Goal: Transaction & Acquisition: Purchase product/service

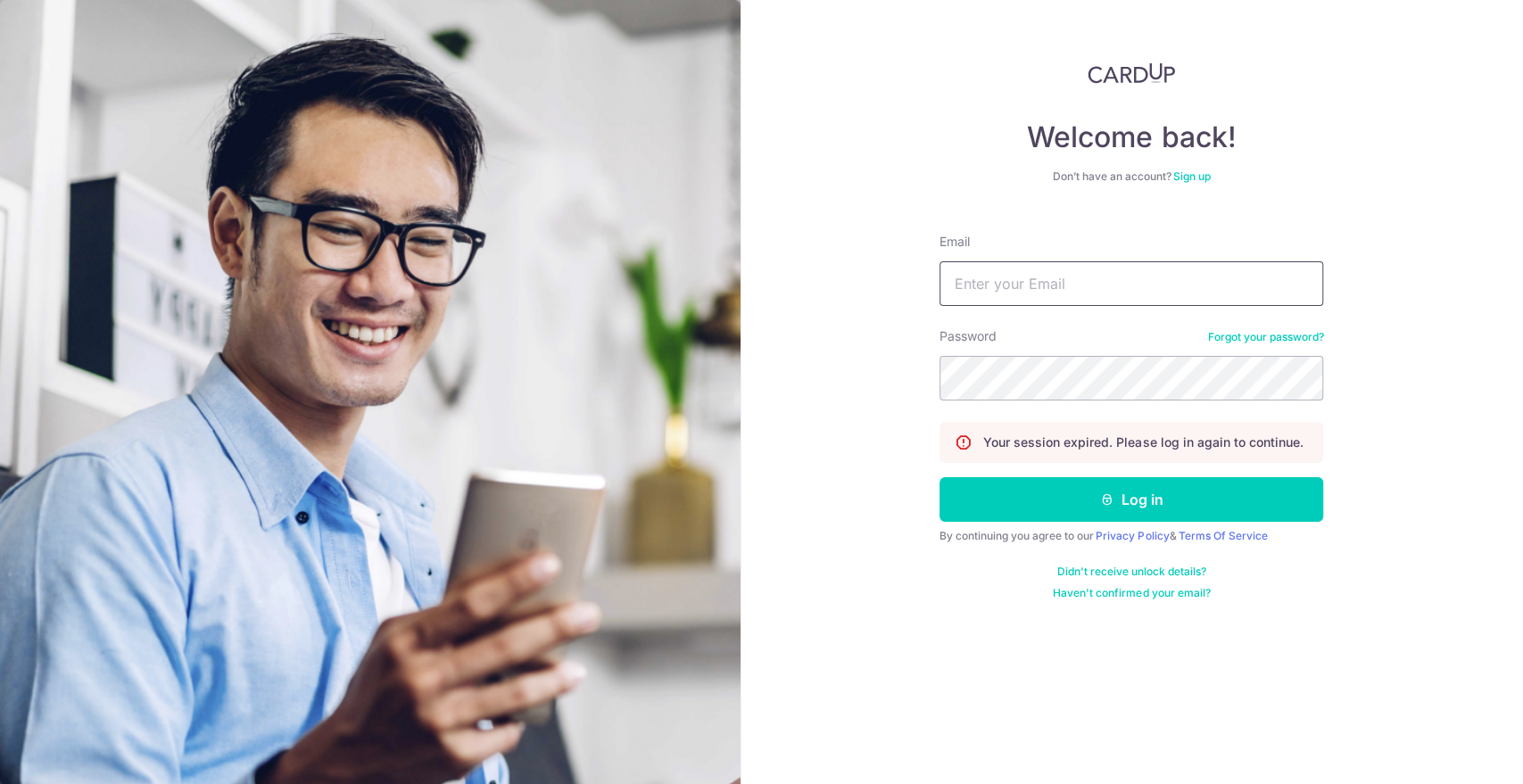
click at [1054, 285] on input "Email" at bounding box center [1131, 284] width 384 height 44
type input "[PERSON_NAME][EMAIL_ADDRESS][DOMAIN_NAME]"
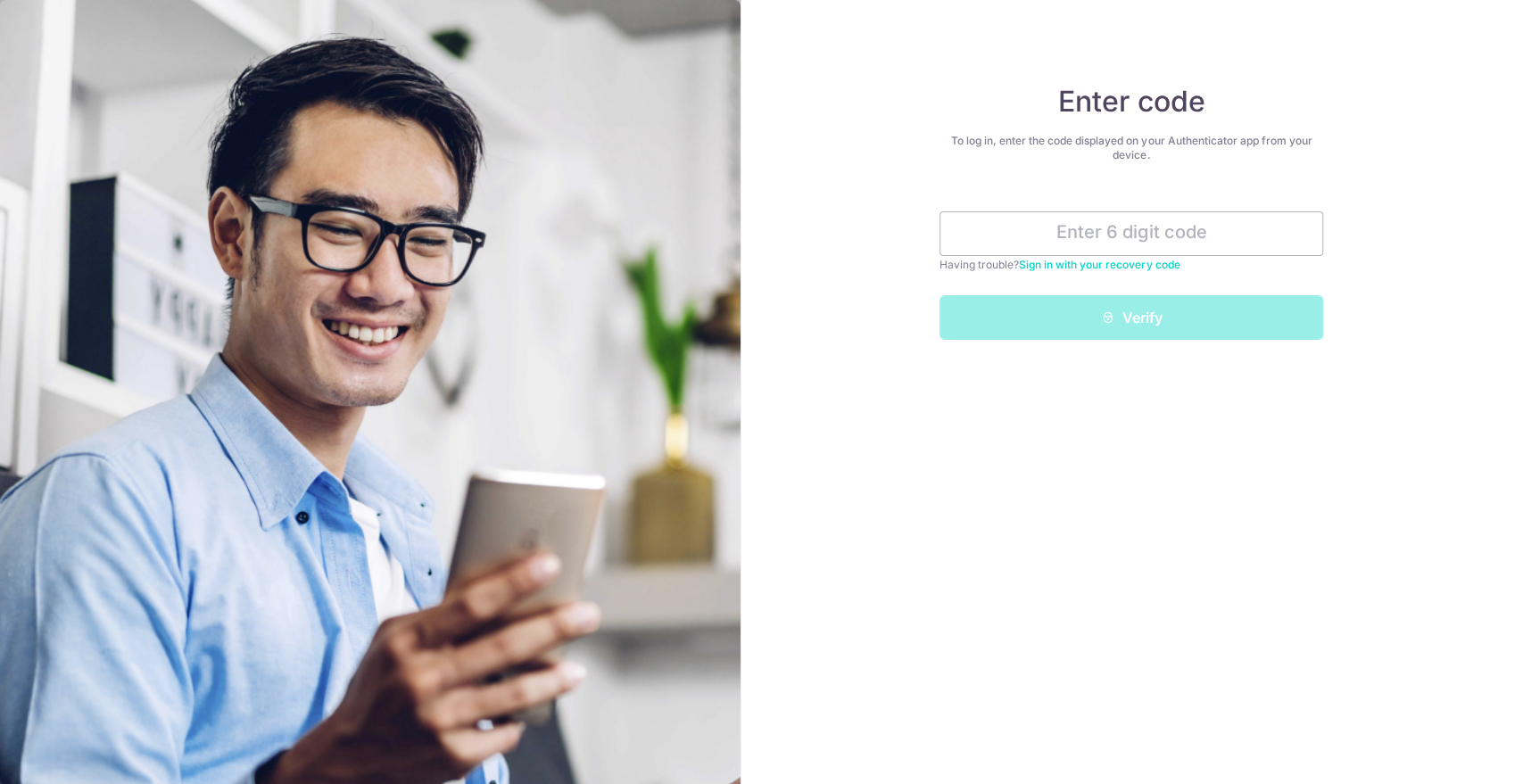
click at [1160, 467] on div "Enter code To log in, enter the code displayed on your Authenticator app from y…" at bounding box center [1132, 392] width 783 height 784
click at [1171, 232] on input "text" at bounding box center [1131, 233] width 384 height 44
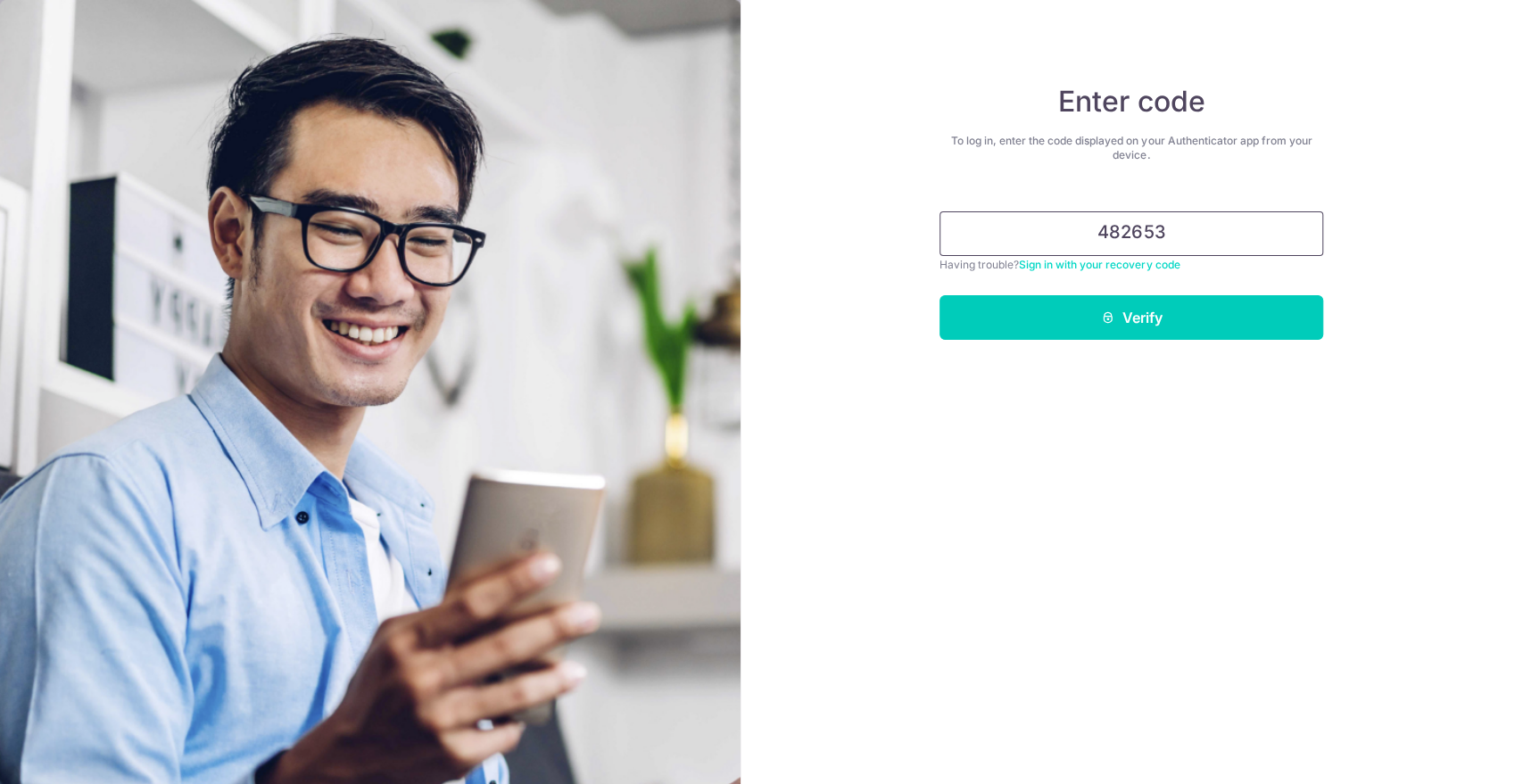
type input "482653"
click at [939, 295] on button "Verify" at bounding box center [1131, 317] width 384 height 44
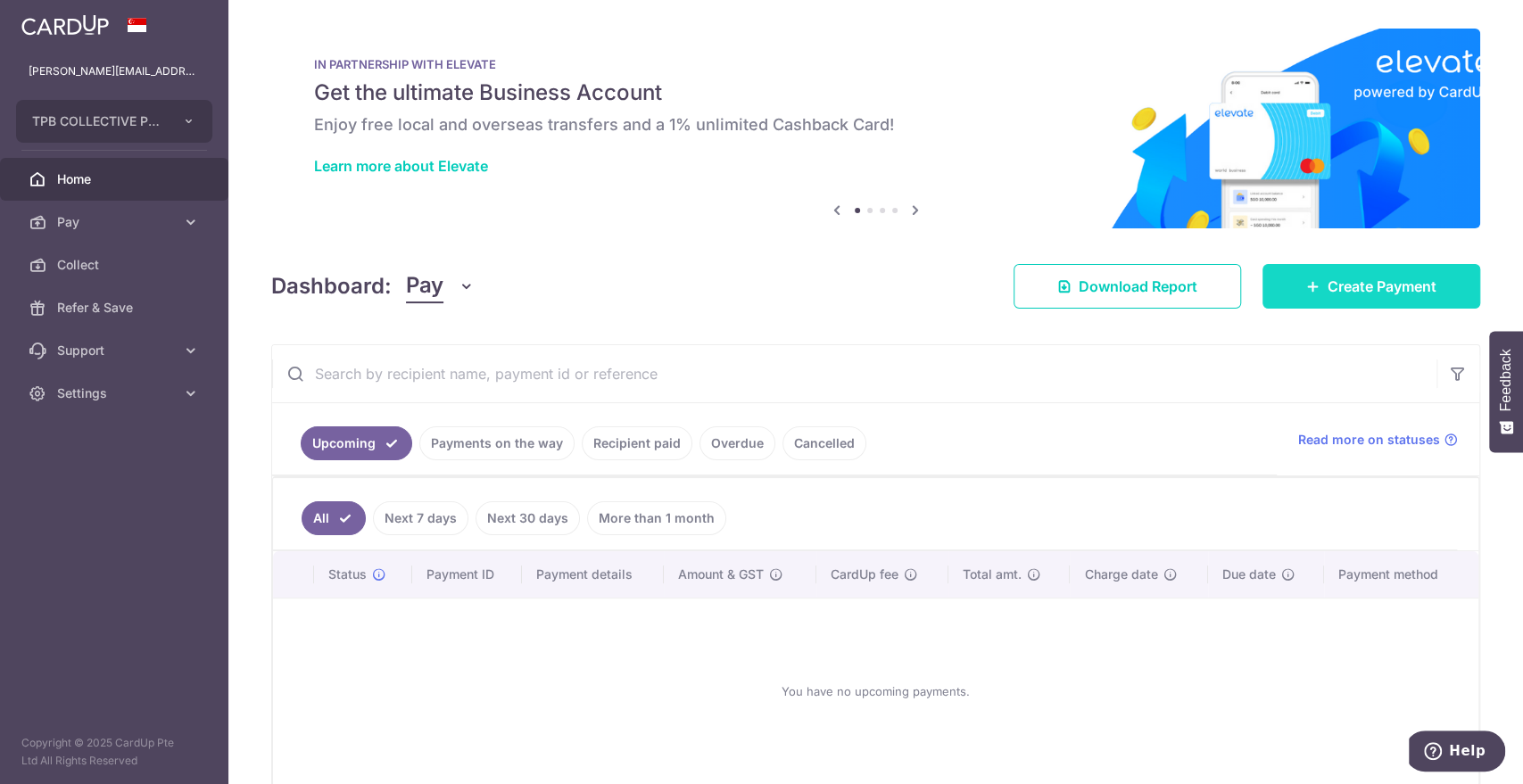
click at [1297, 295] on link "Create Payment" at bounding box center [1371, 286] width 218 height 44
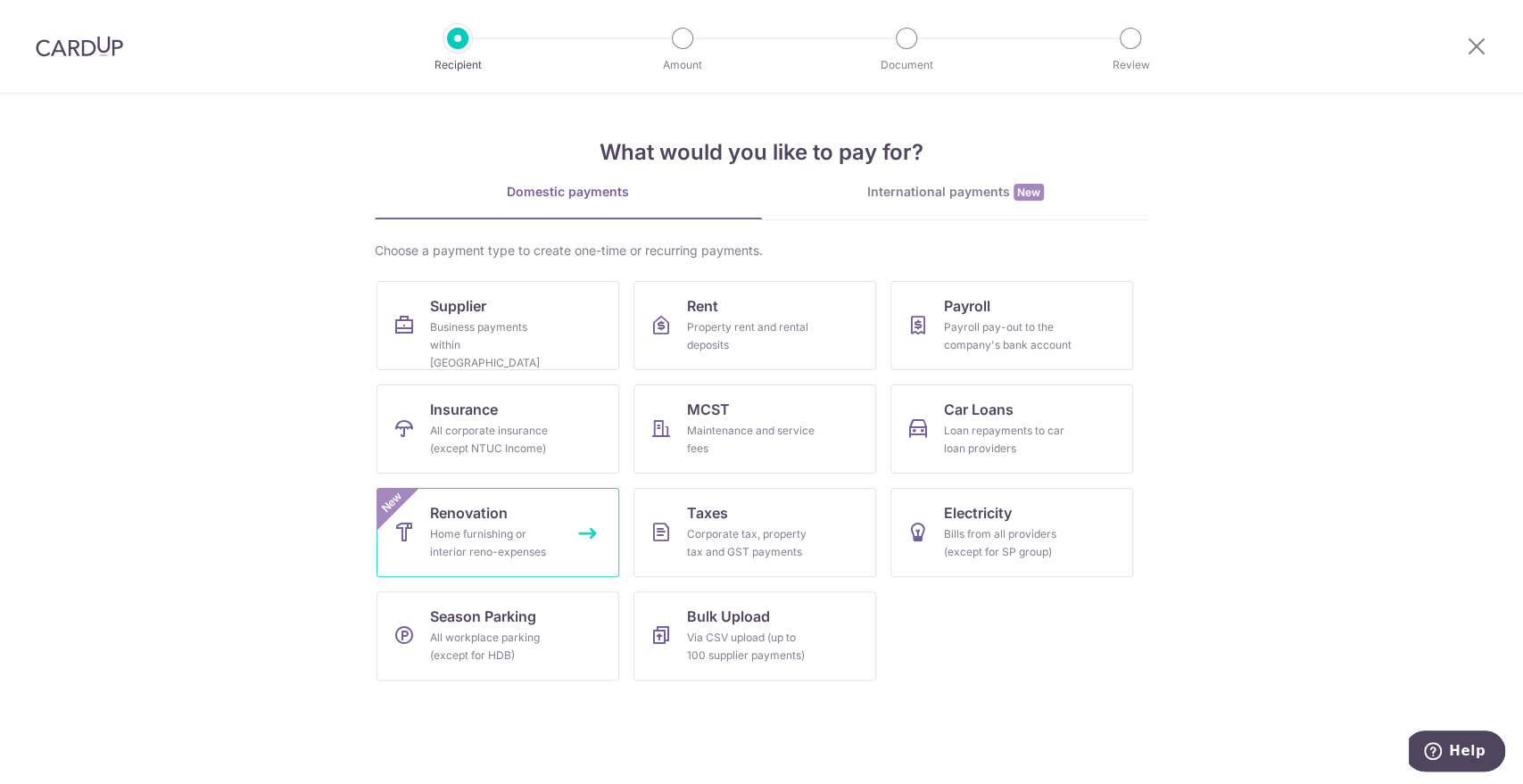
click at [530, 544] on div "Home furnishing or interior reno-expenses" at bounding box center [494, 543] width 128 height 36
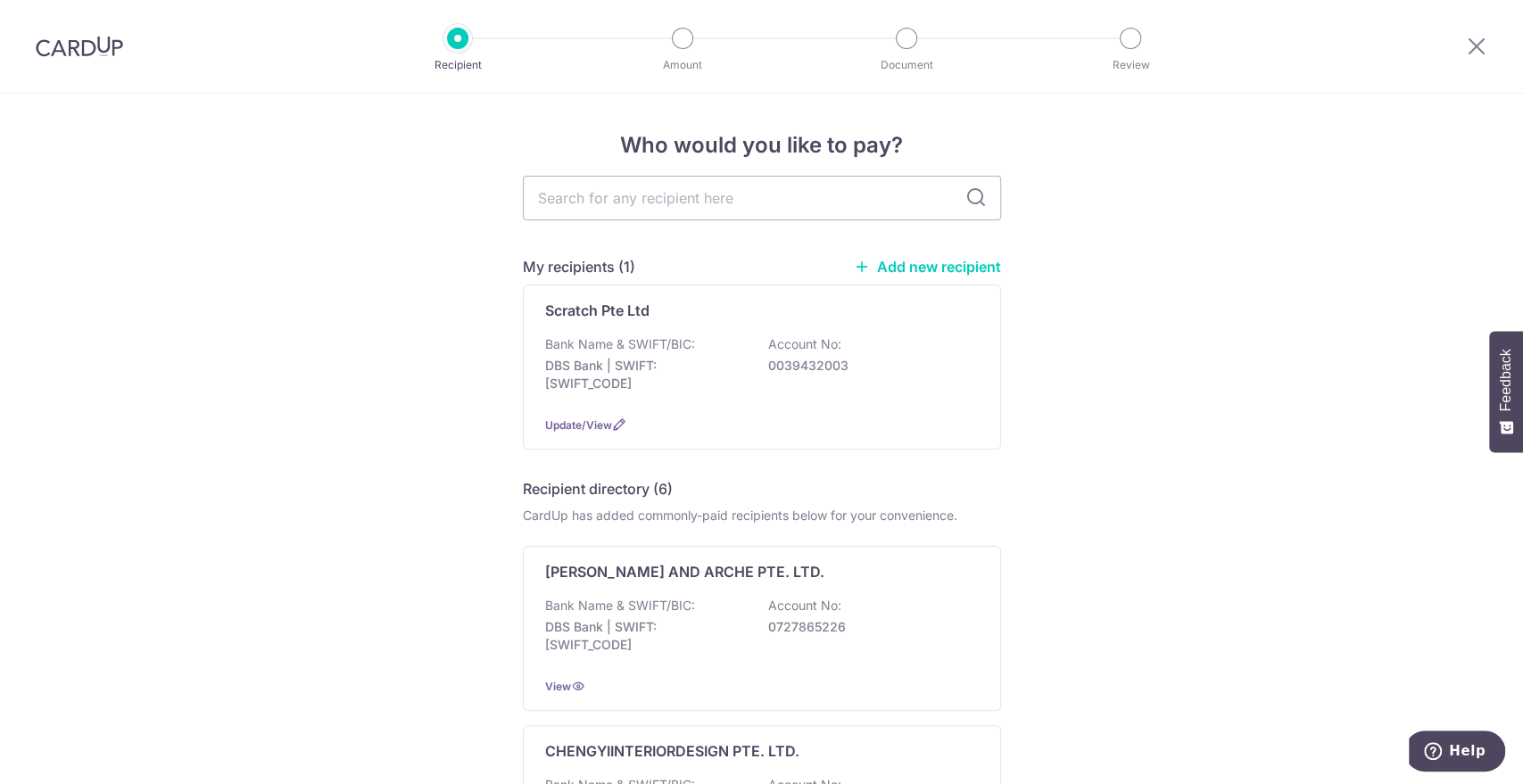
click at [646, 340] on p "Bank Name & SWIFT/BIC:" at bounding box center [619, 344] width 150 height 17
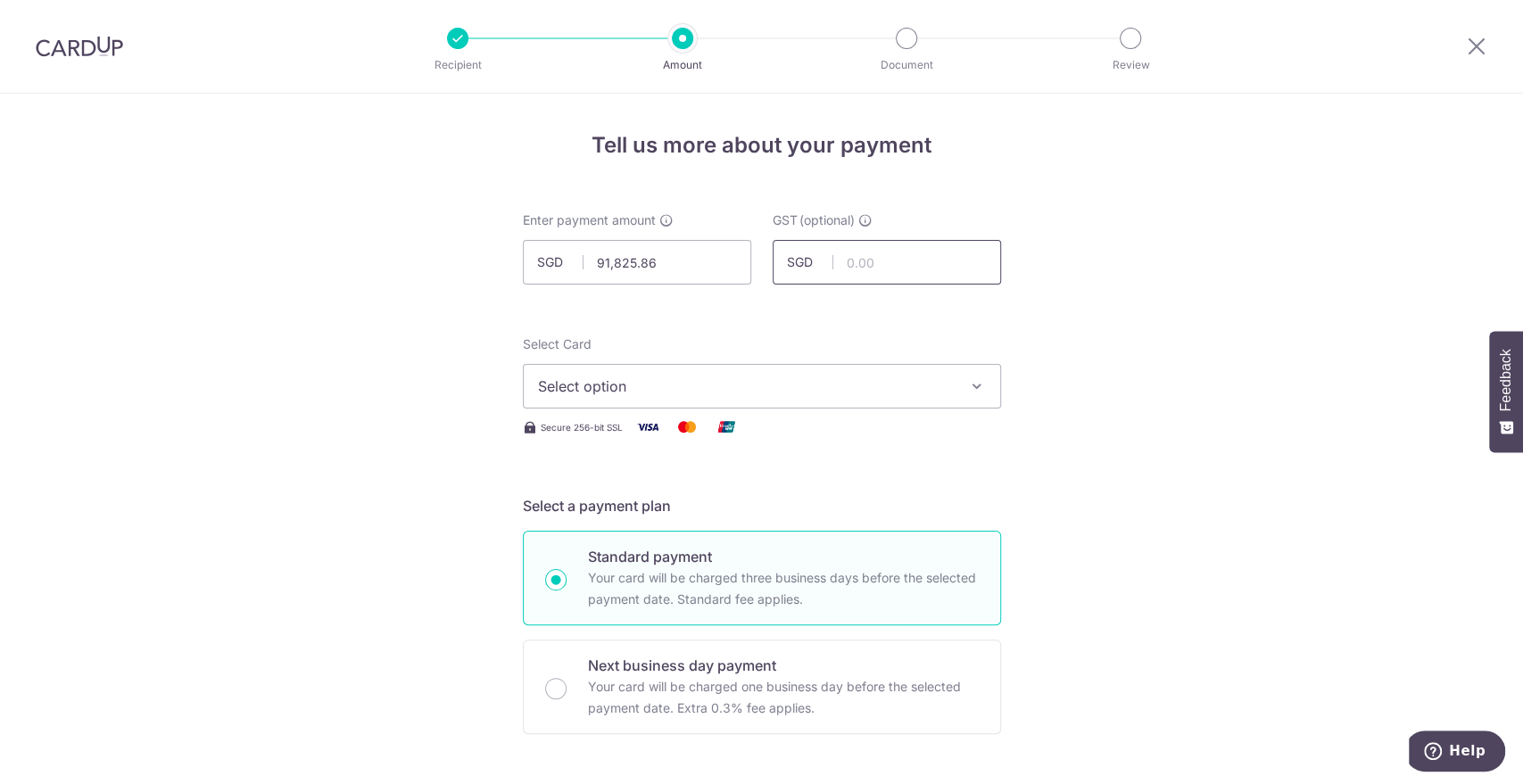
type input "91,825.86"
type input "8,264.33"
click at [574, 396] on span "Select option" at bounding box center [746, 386] width 416 height 21
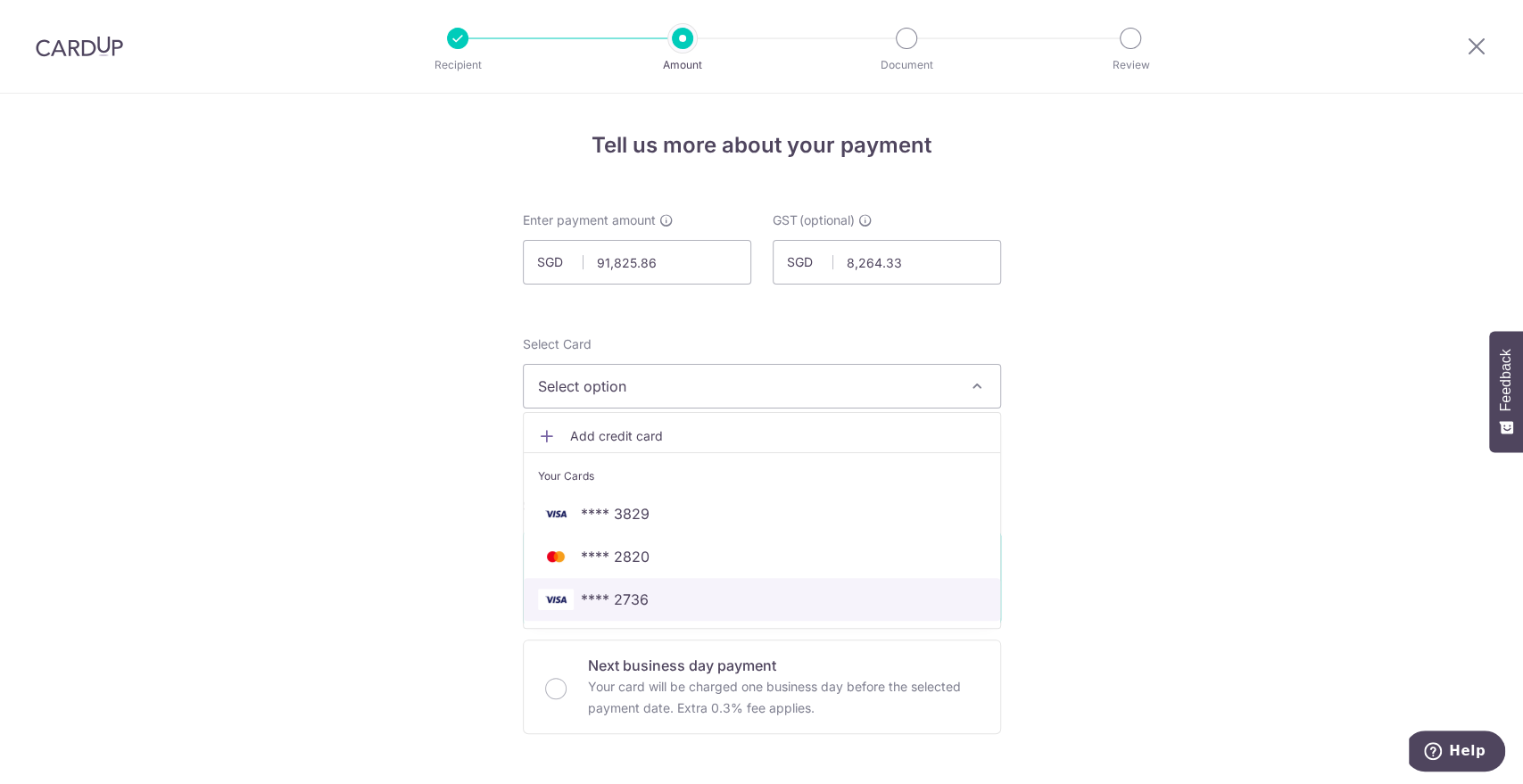
click at [642, 603] on span "**** 2736" at bounding box center [762, 599] width 448 height 21
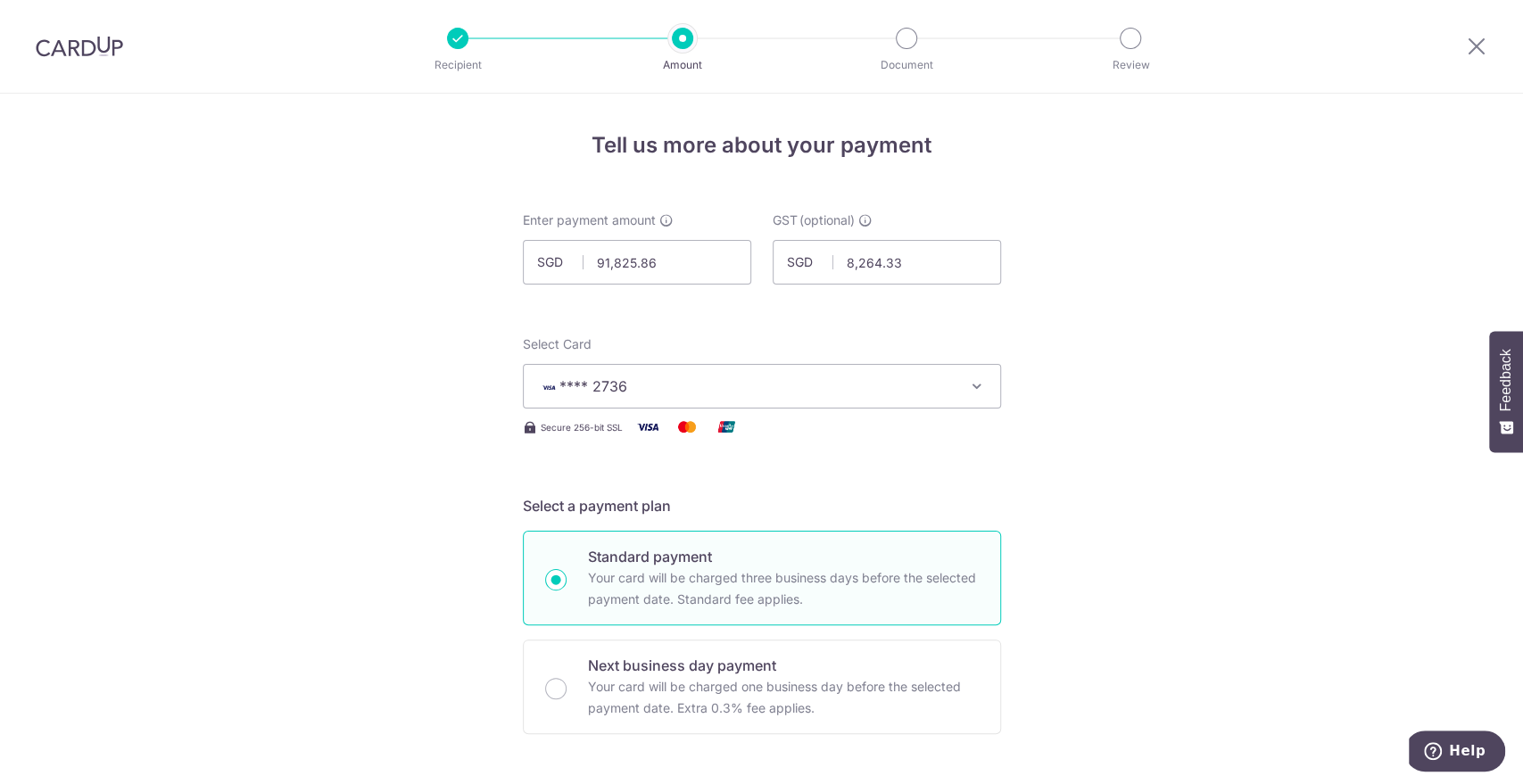
drag, startPoint x: 290, startPoint y: 433, endPoint x: 303, endPoint y: 420, distance: 18.4
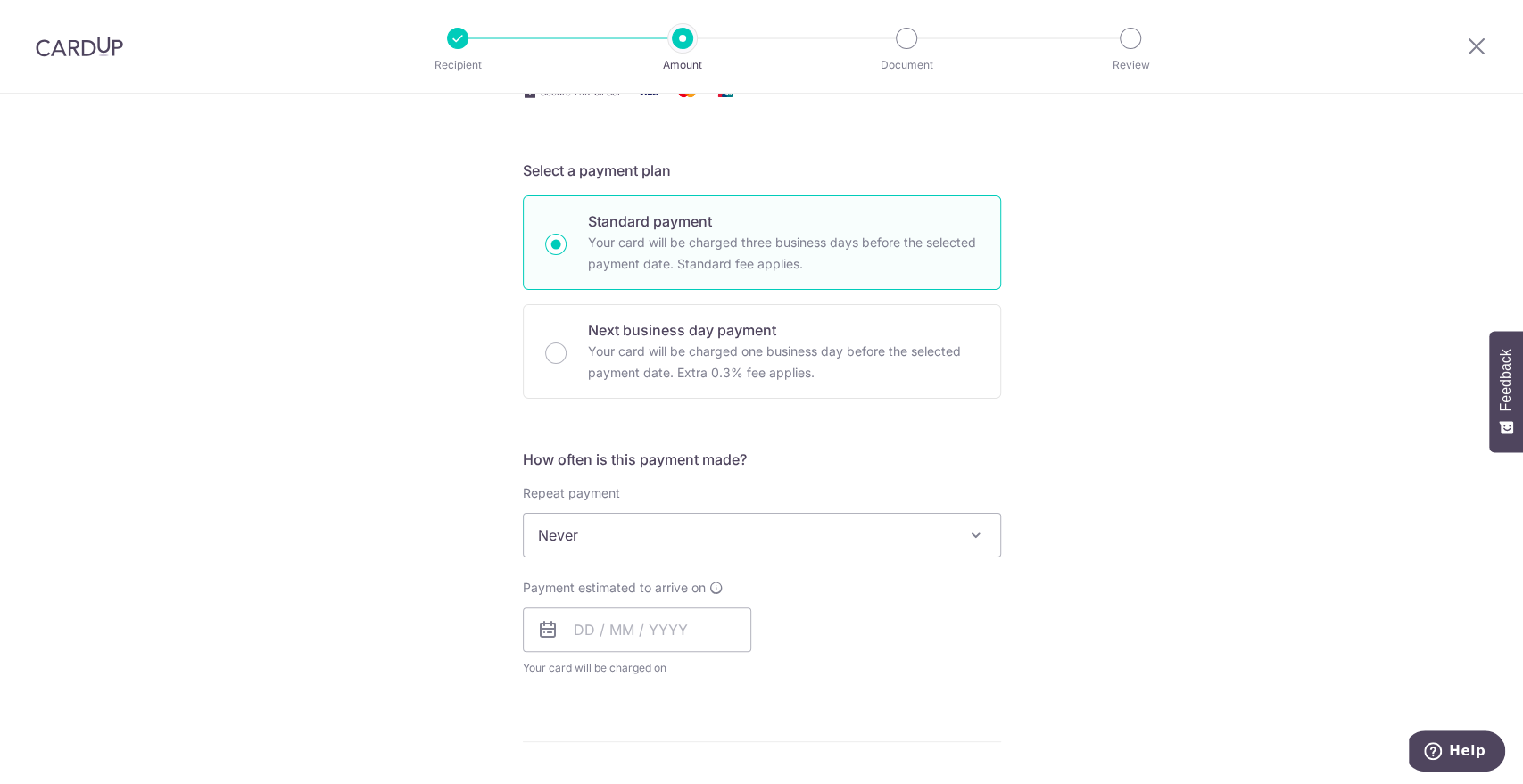
scroll to position [396, 0]
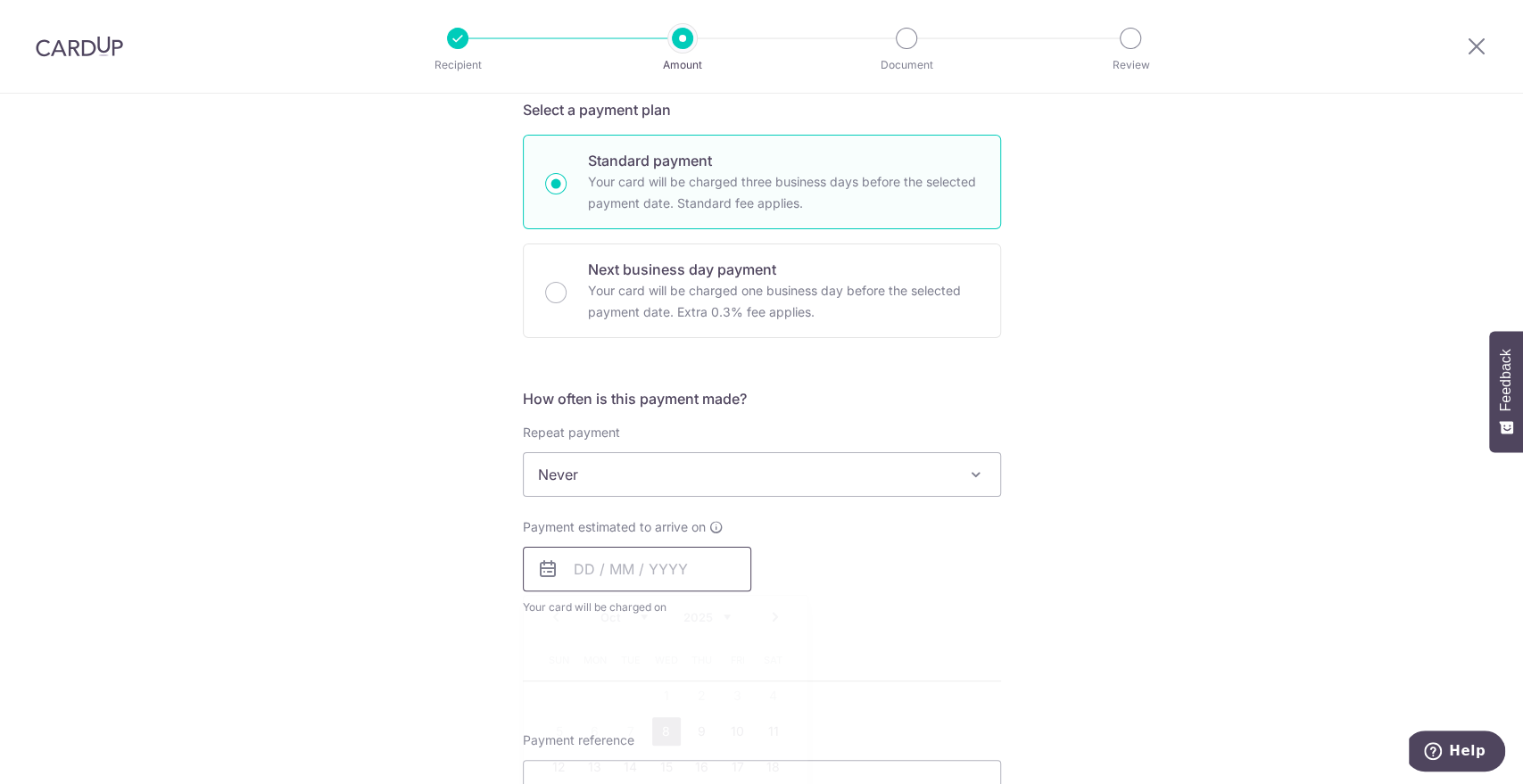
click at [570, 575] on input "text" at bounding box center [637, 569] width 229 height 44
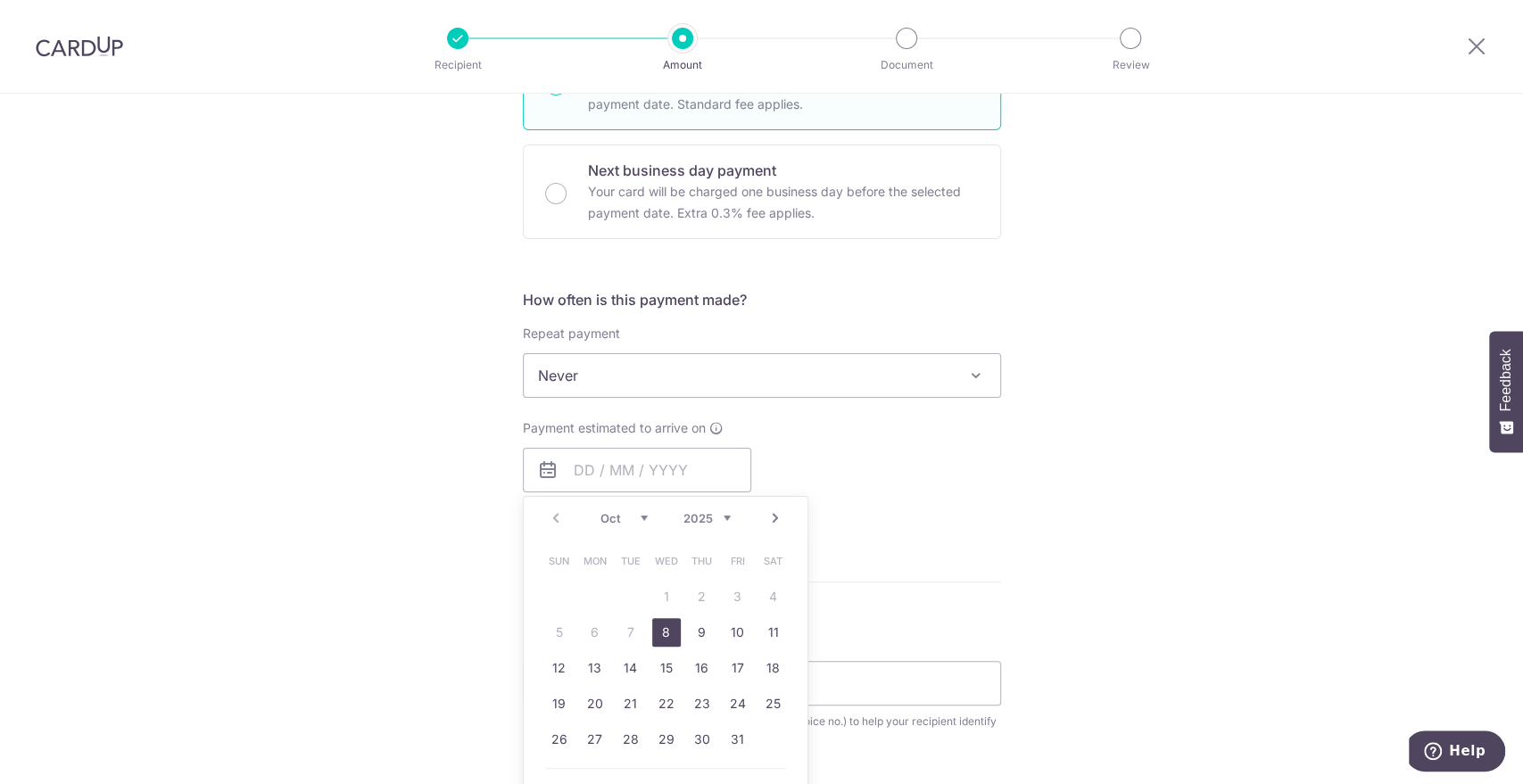
click at [657, 634] on link "8" at bounding box center [666, 633] width 29 height 29
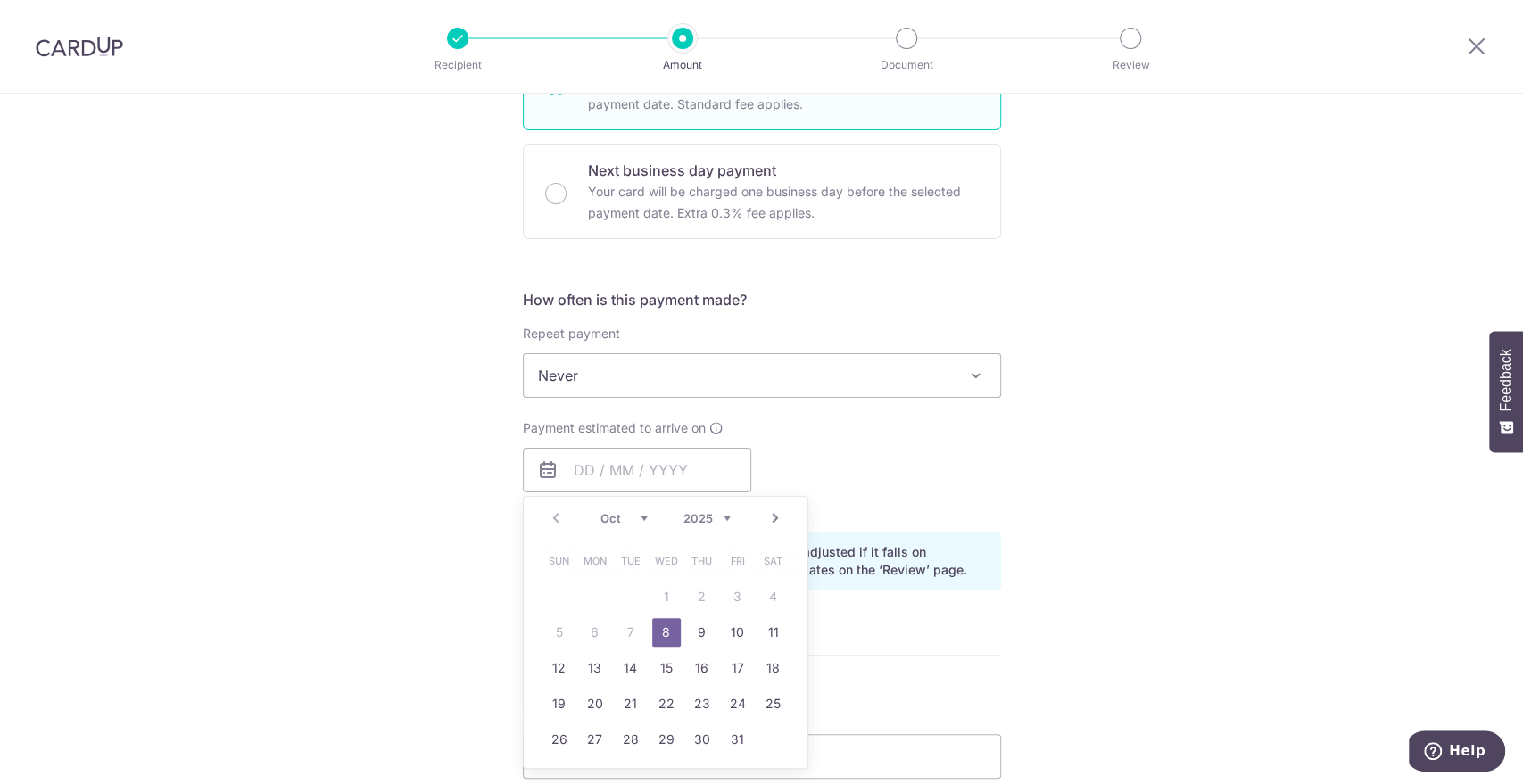
type input "08/10/2025"
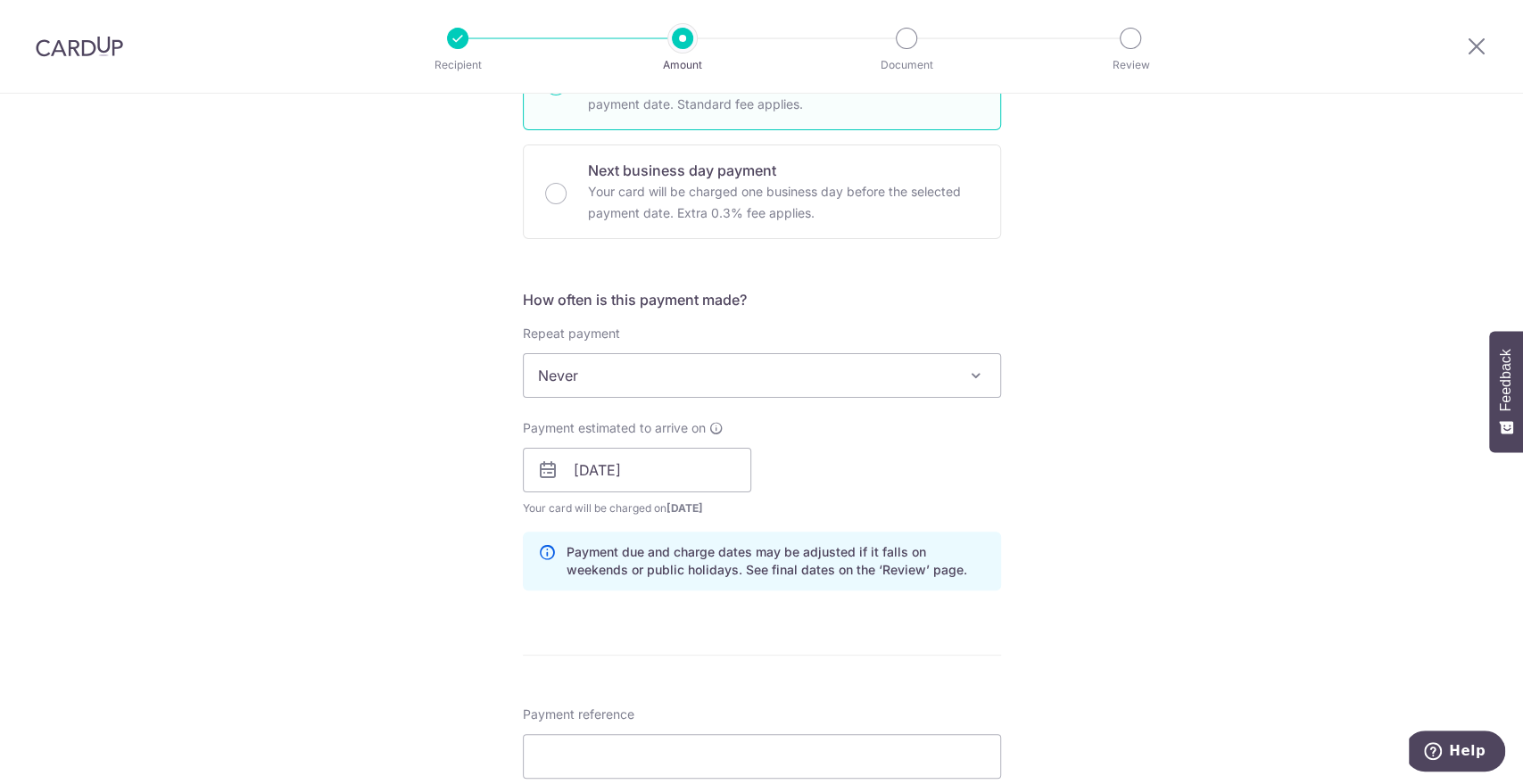
click at [1023, 475] on div "Tell us more about your payment Enter payment amount SGD 91,825.86 91825.86 GST…" at bounding box center [761, 561] width 1523 height 1925
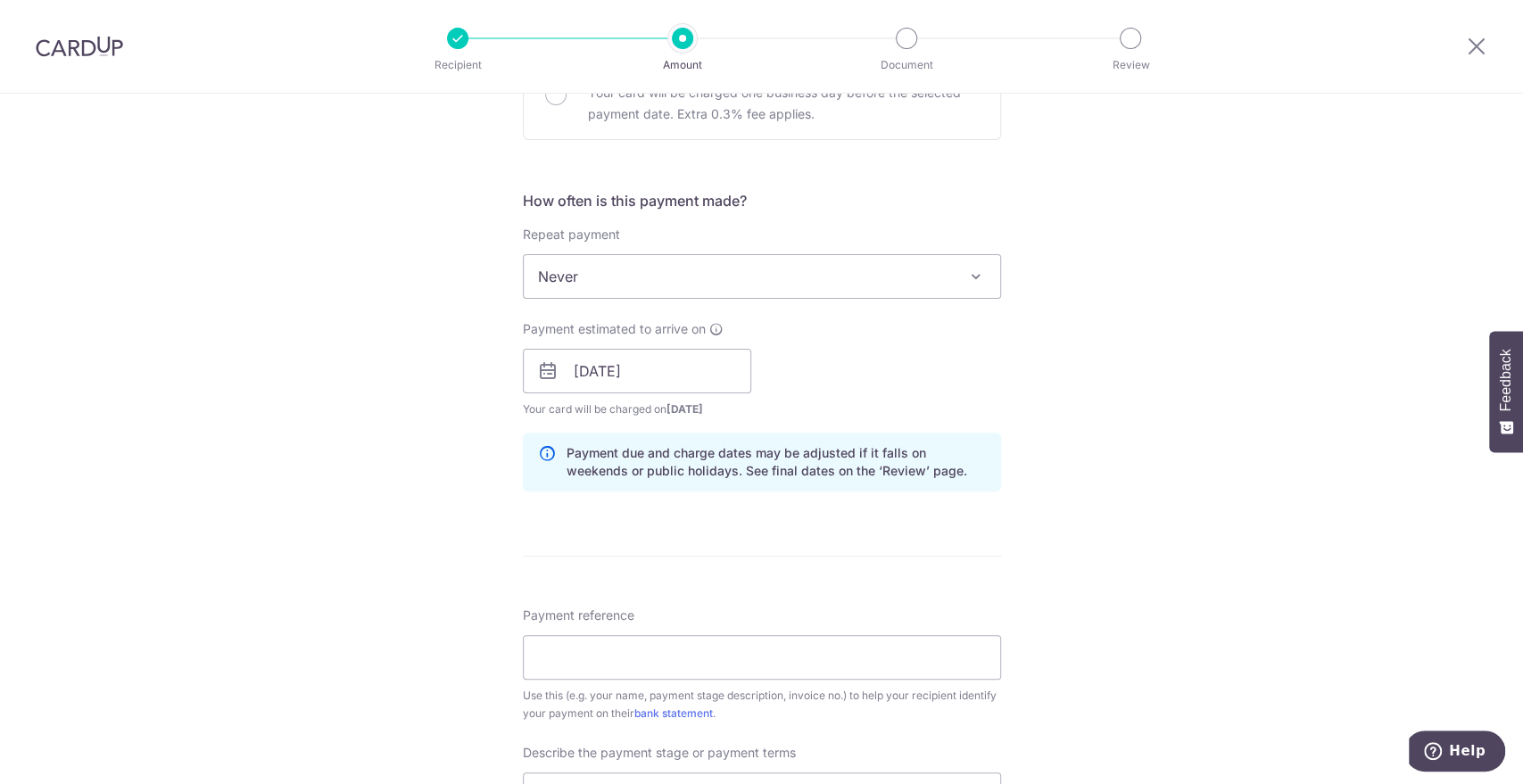
scroll to position [693, 0]
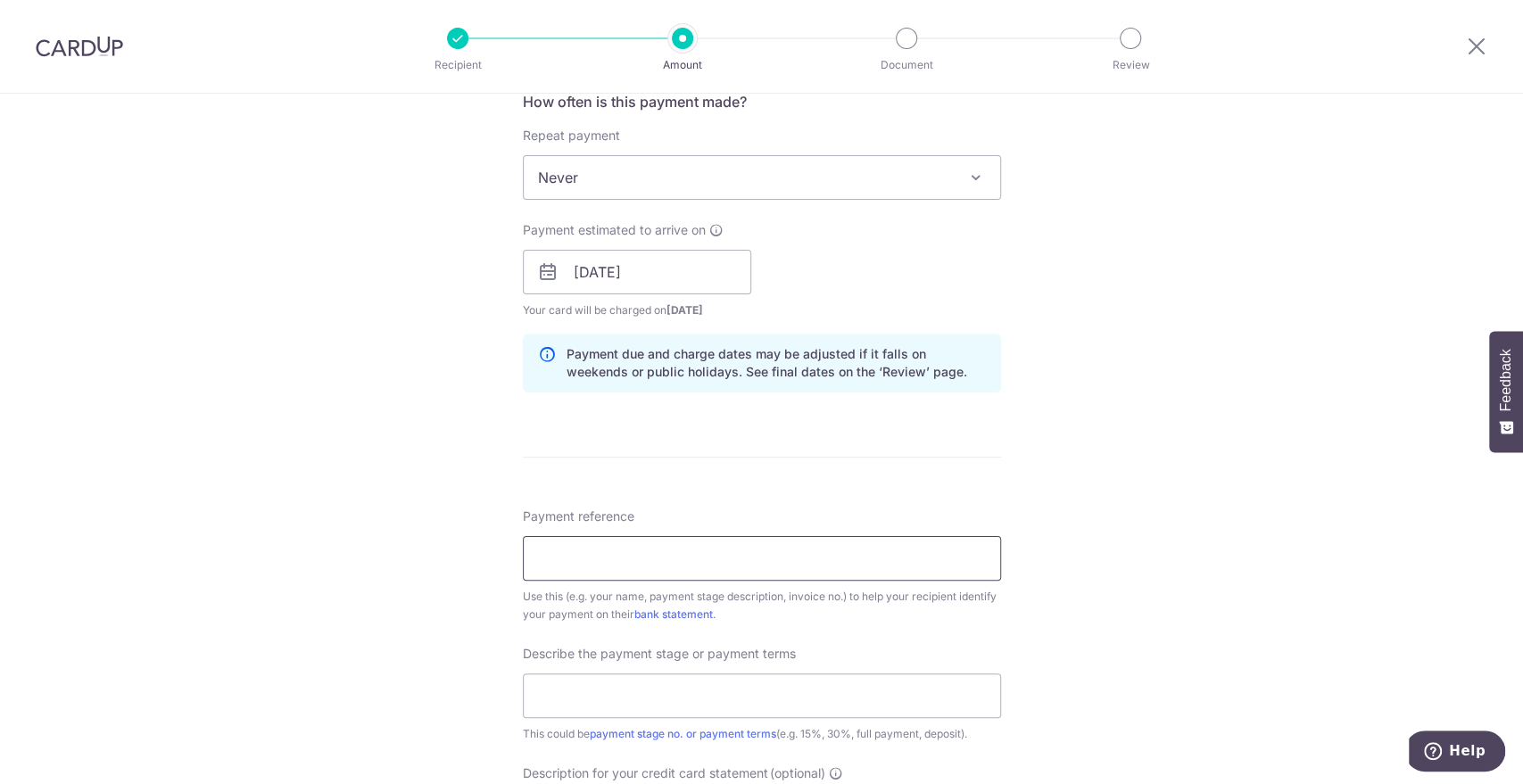
click at [638, 558] on input "Payment reference" at bounding box center [762, 558] width 478 height 44
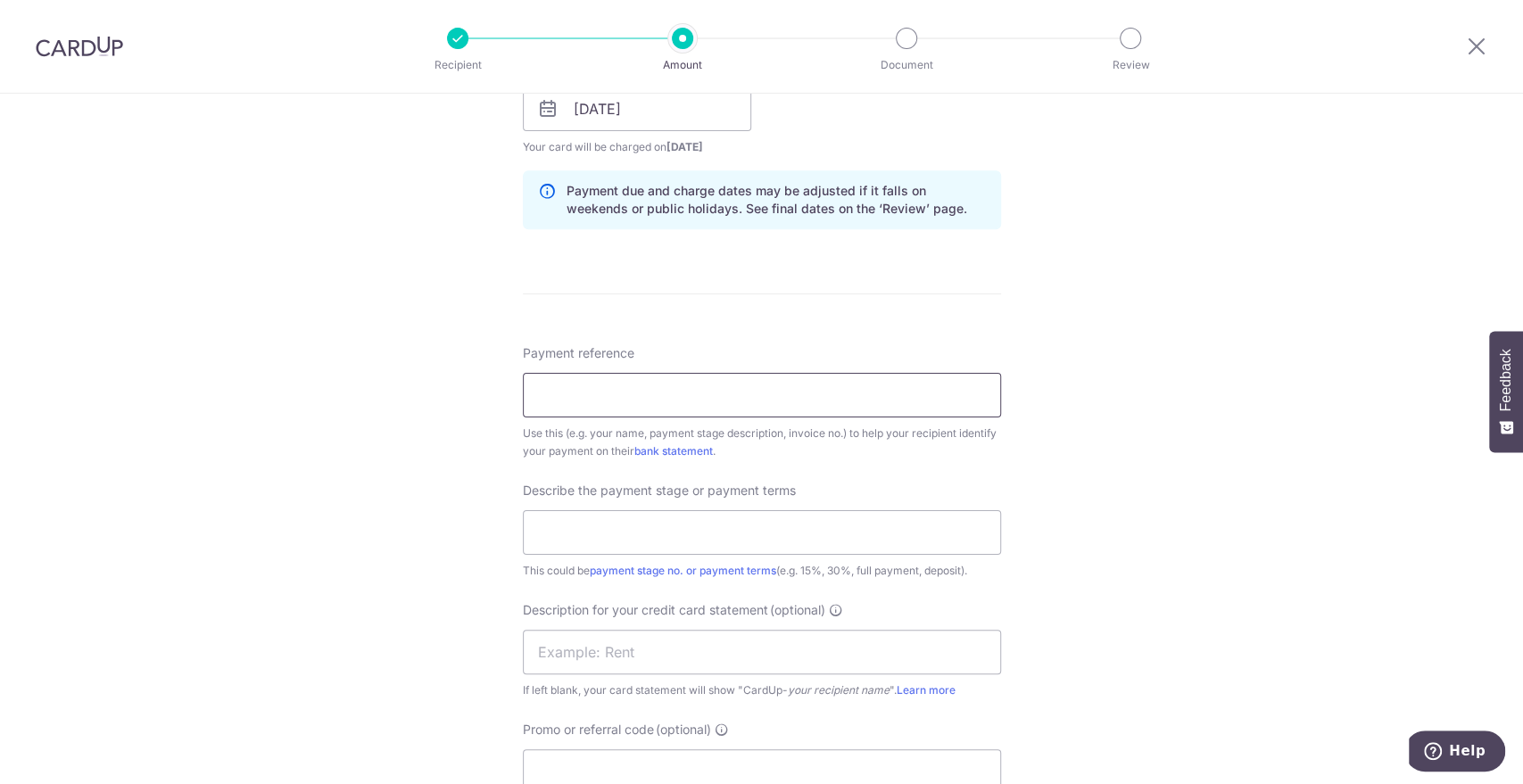
scroll to position [892, 0]
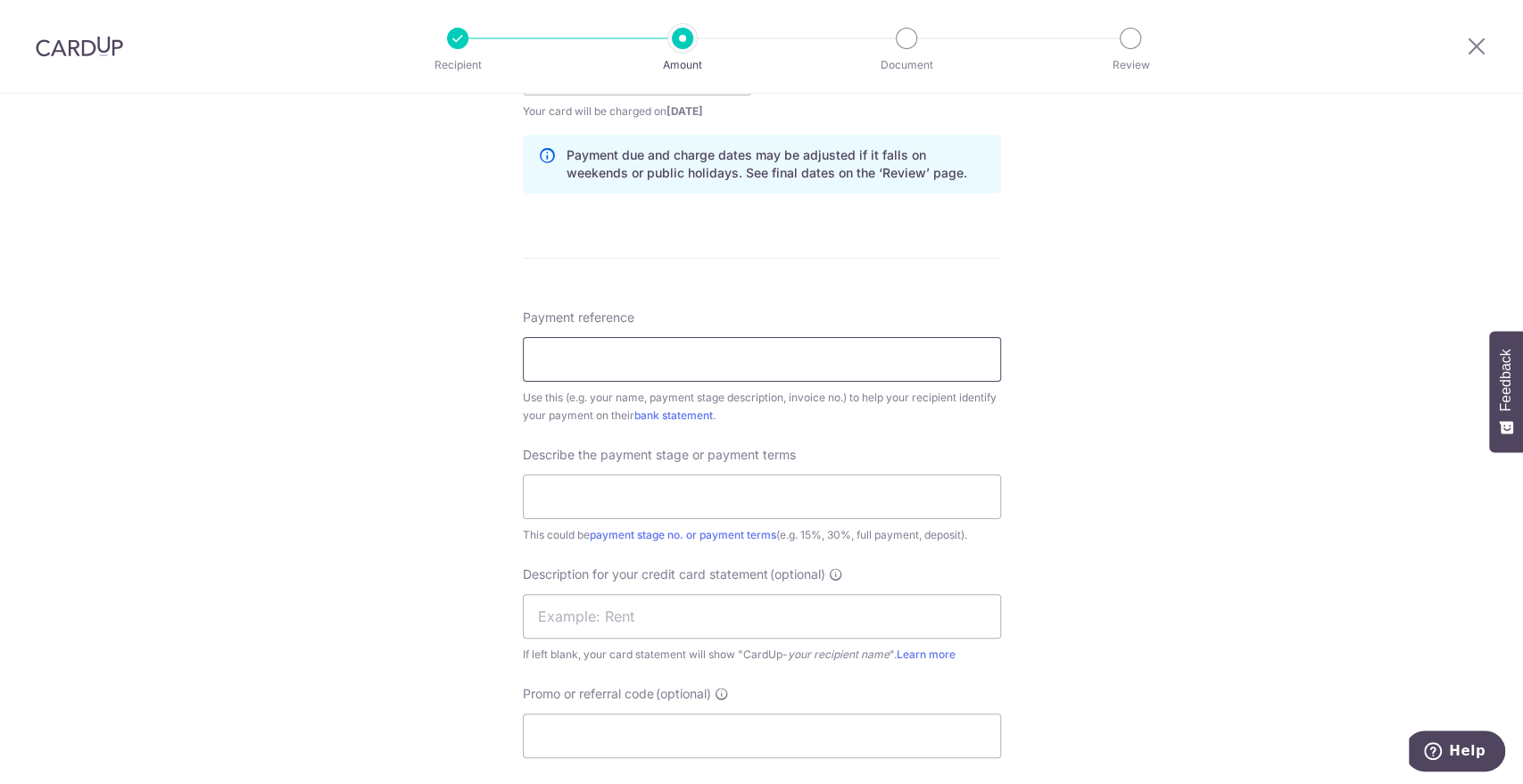
paste input "25126"
type input "25126"
click at [648, 619] on input "text" at bounding box center [762, 616] width 478 height 44
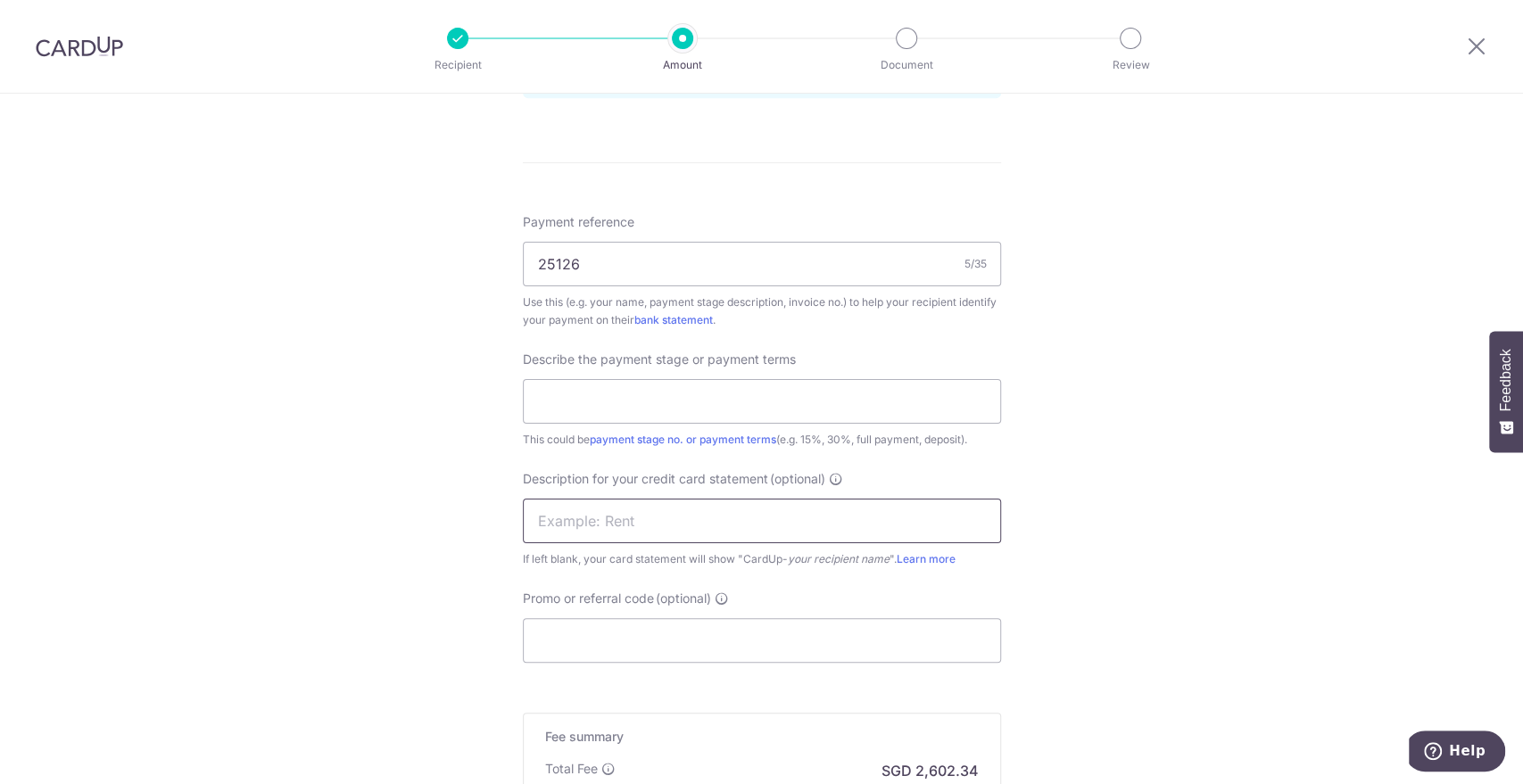
scroll to position [1090, 0]
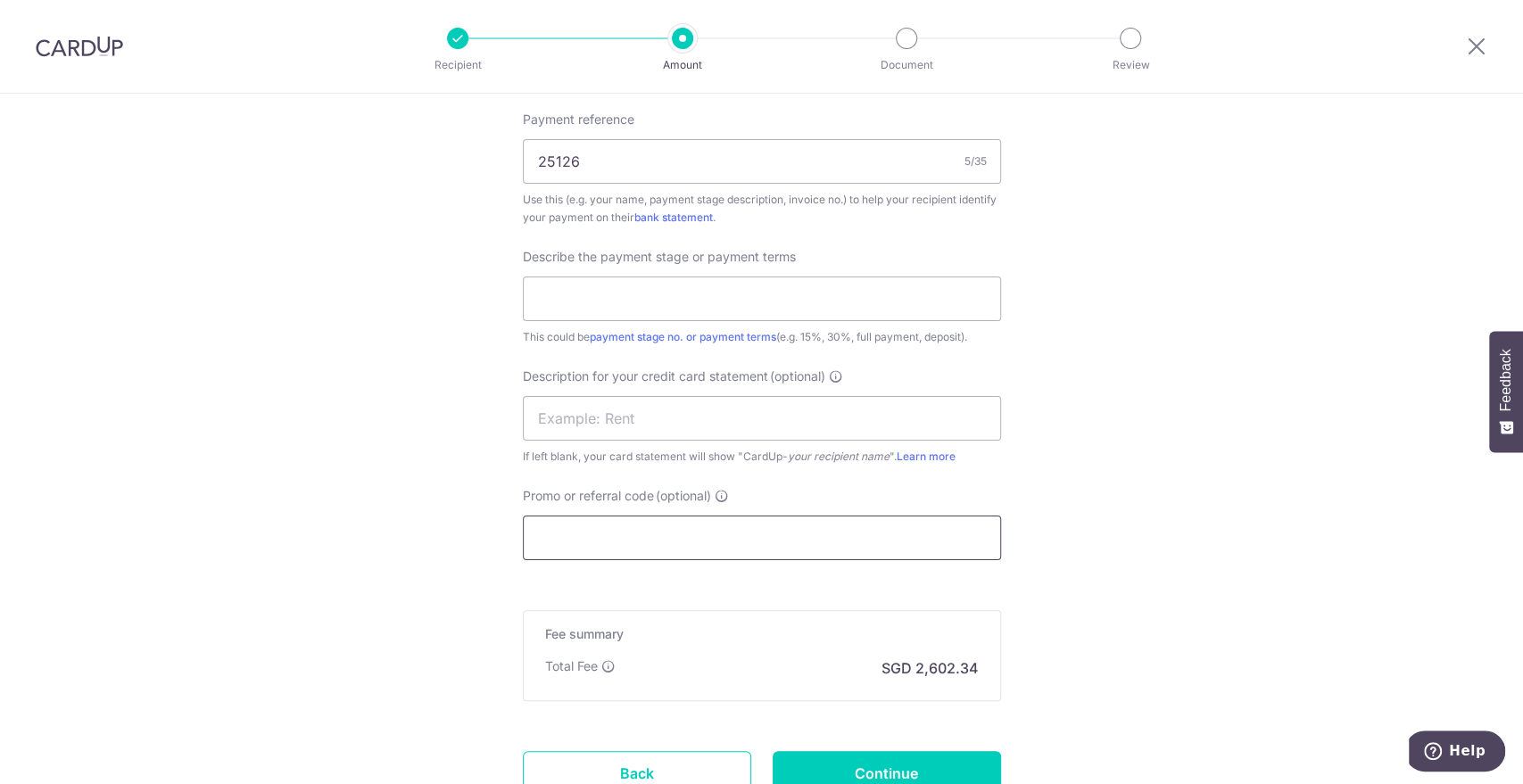
click at [851, 533] on input "Promo or referral code (optional)" at bounding box center [762, 537] width 478 height 44
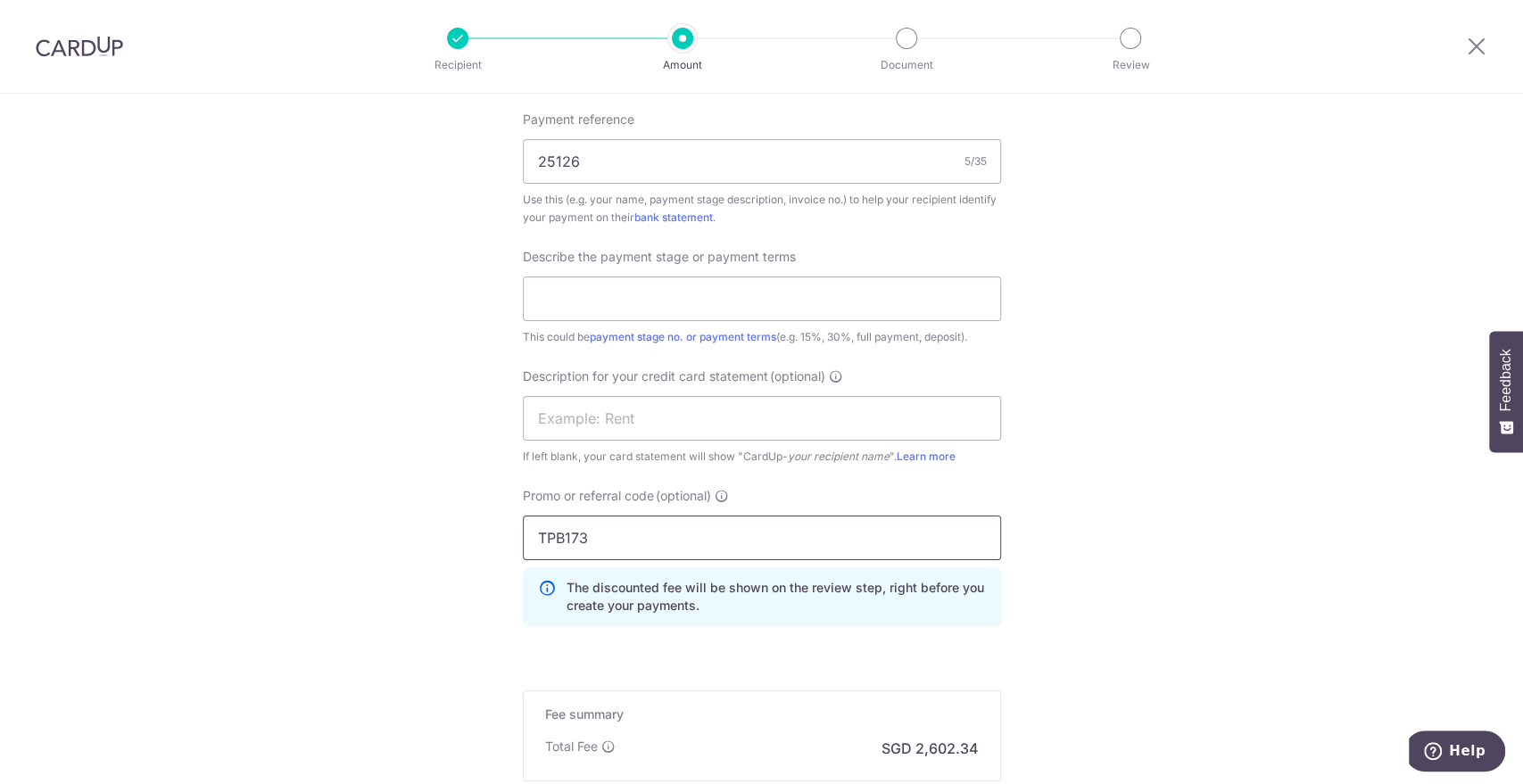
type input "TPB173"
click at [1125, 412] on div "Tell us more about your payment Enter payment amount SGD 91,825.86 91825.86 GST…" at bounding box center [761, 7] width 1523 height 2006
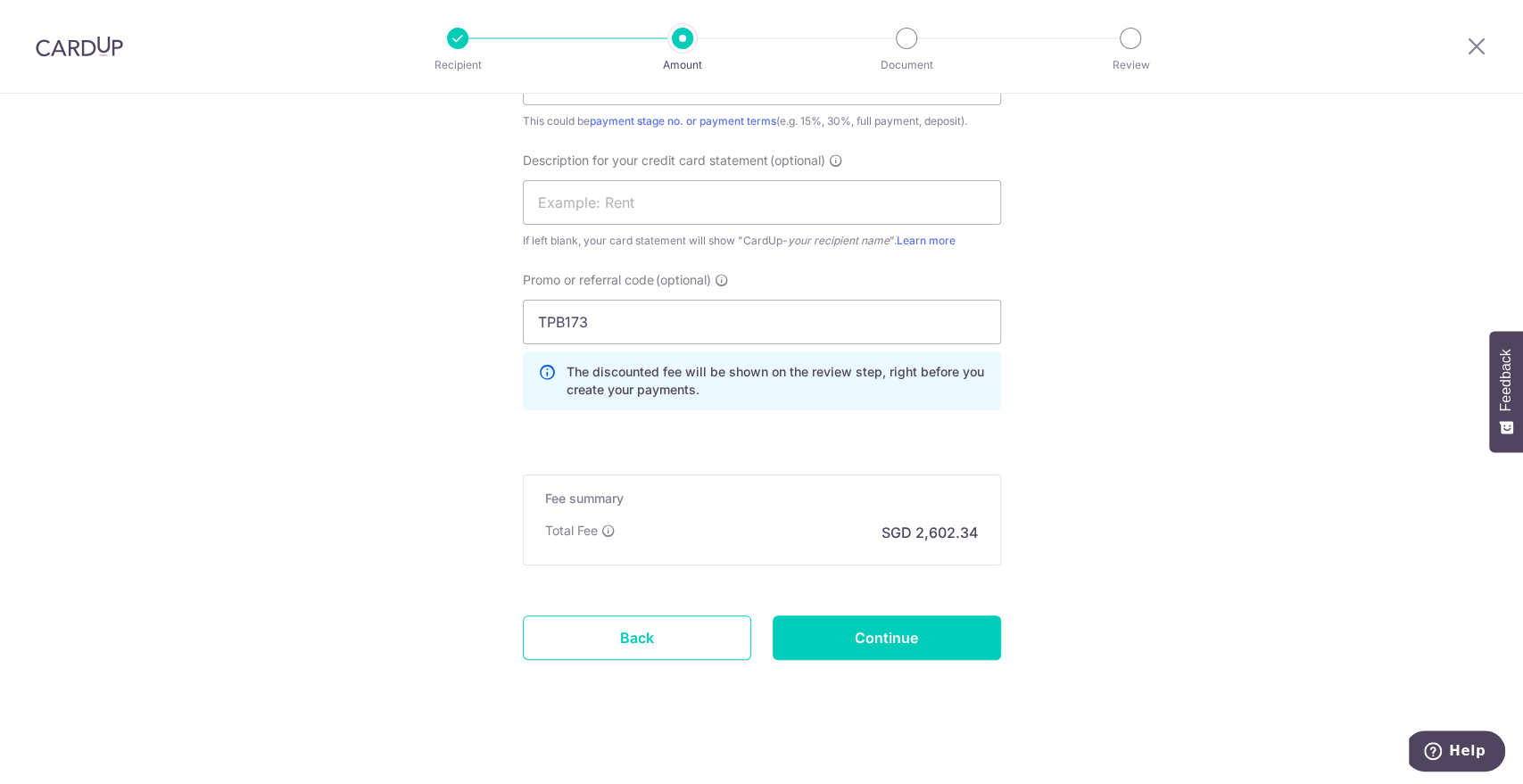
scroll to position [1312, 0]
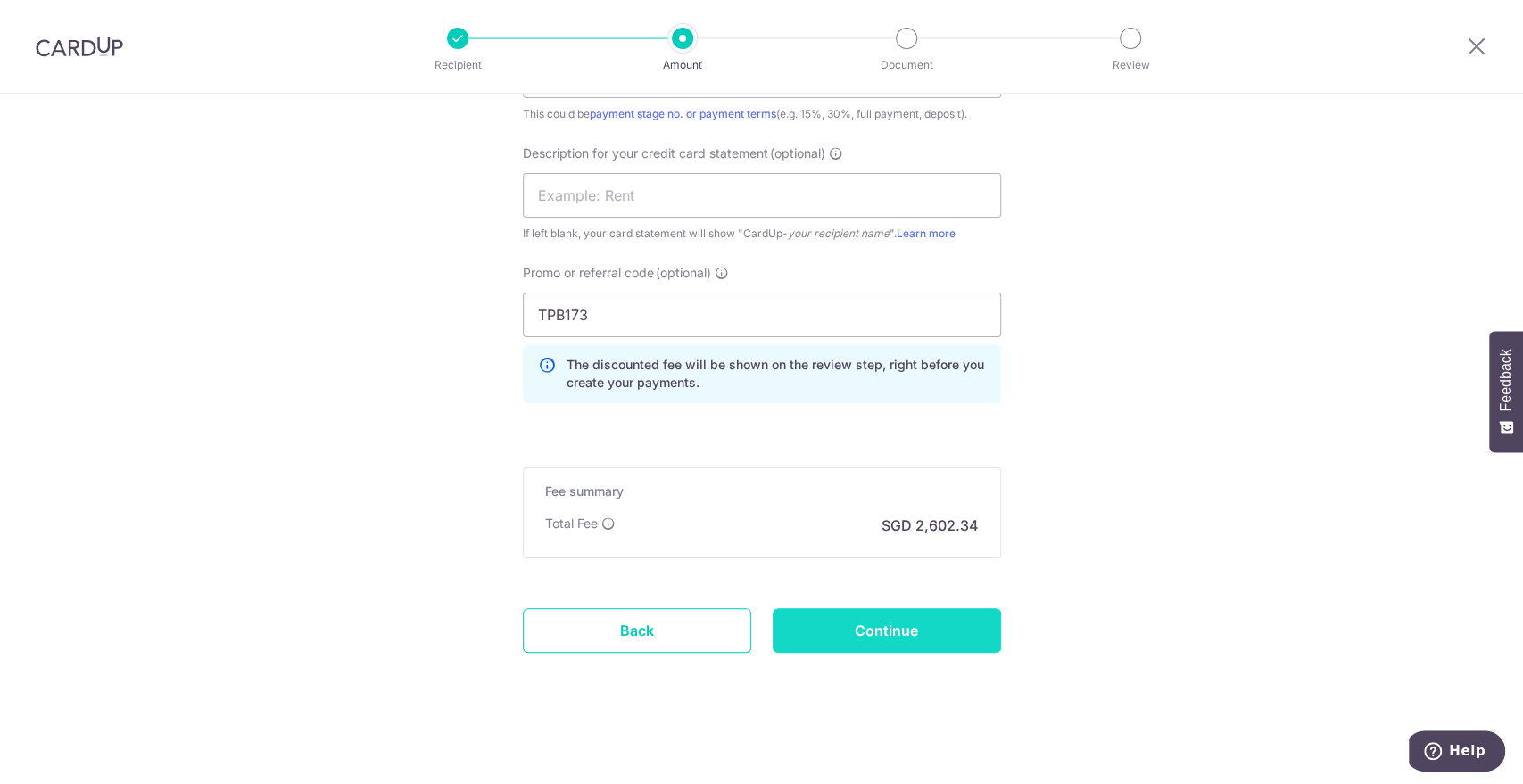
click at [899, 621] on input "Continue" at bounding box center [886, 631] width 229 height 44
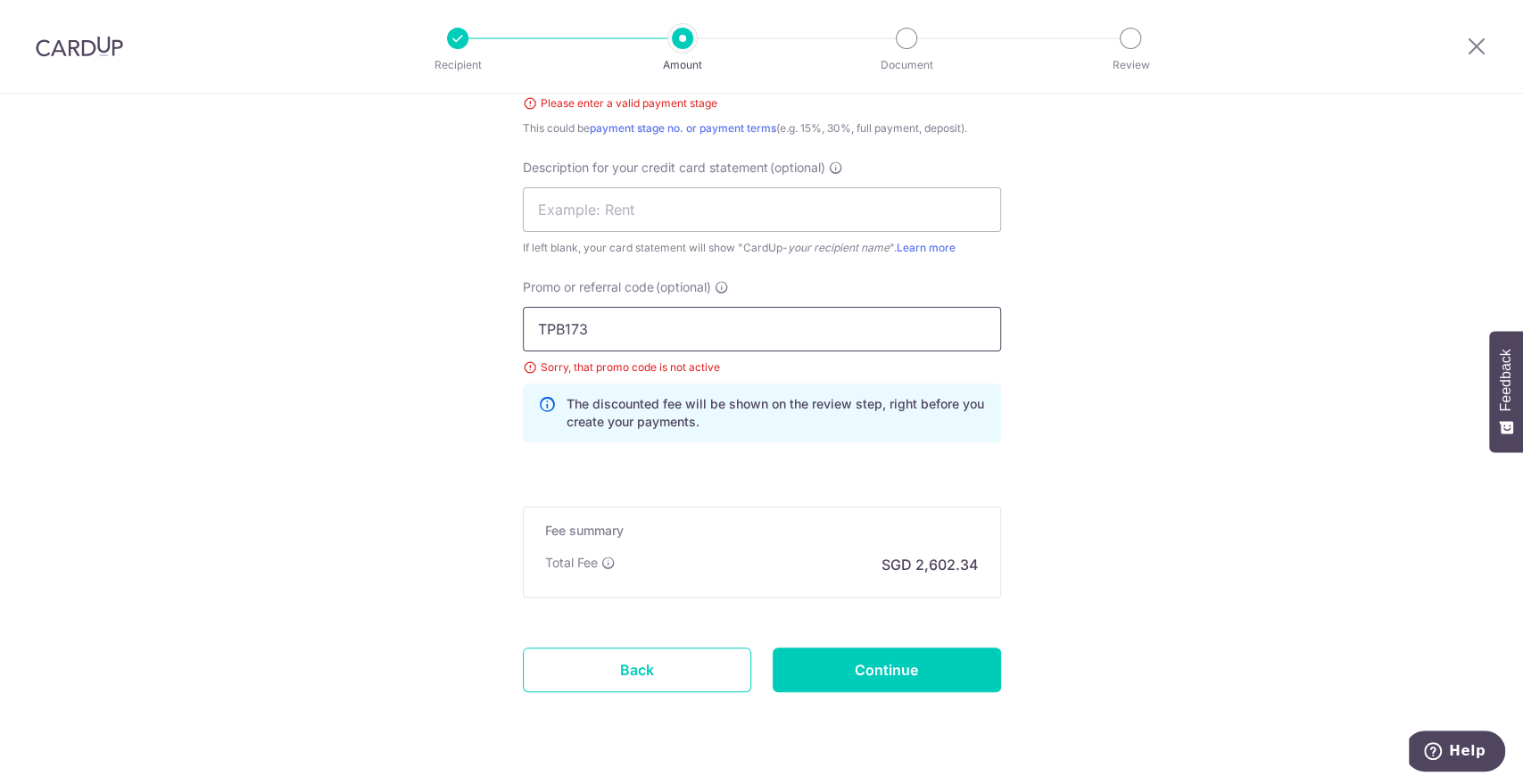
scroll to position [1225, 0]
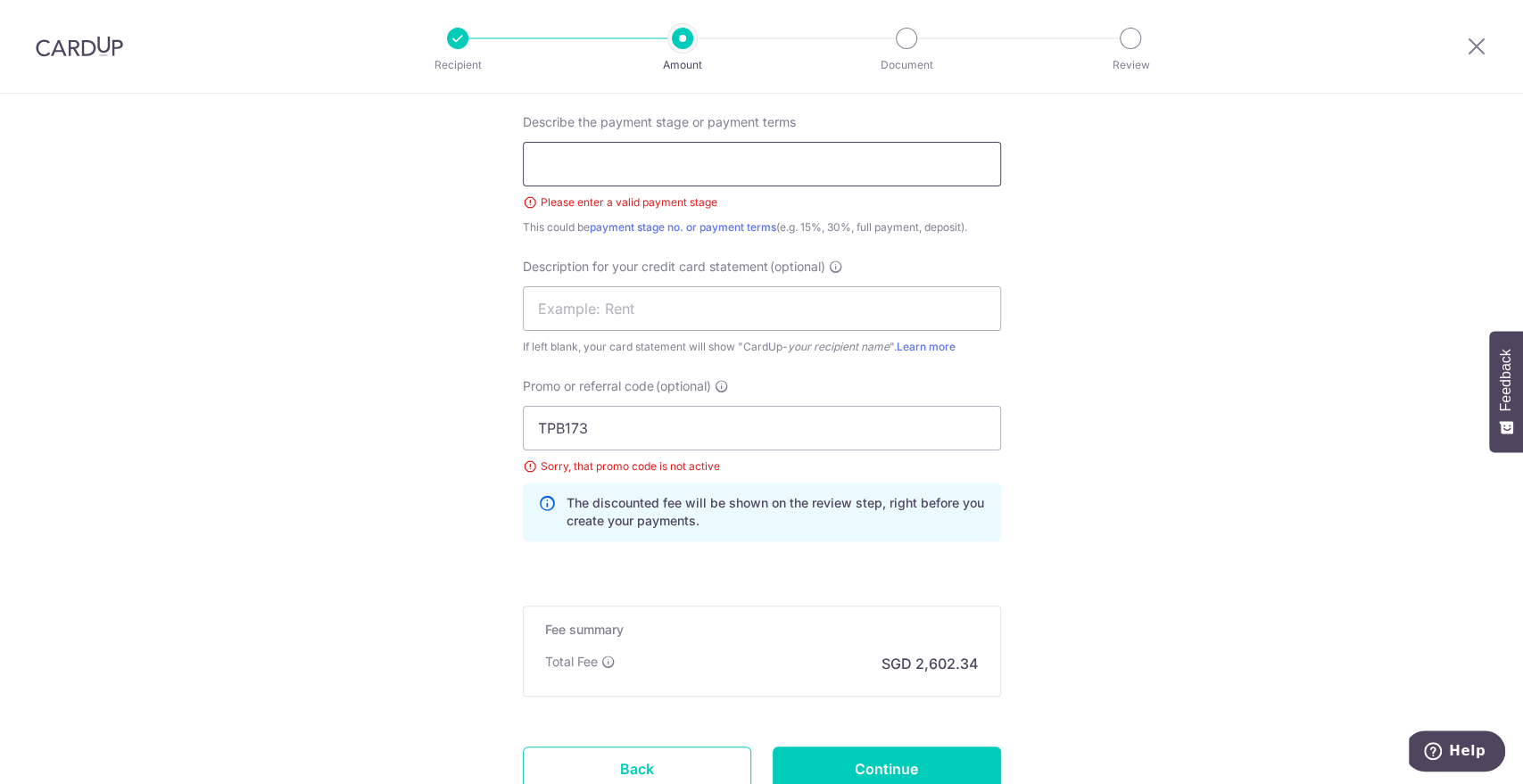
click at [638, 171] on input "text" at bounding box center [762, 164] width 478 height 44
type input "balance payment (2 of 4)"
click at [859, 750] on input "Continue" at bounding box center [886, 769] width 229 height 44
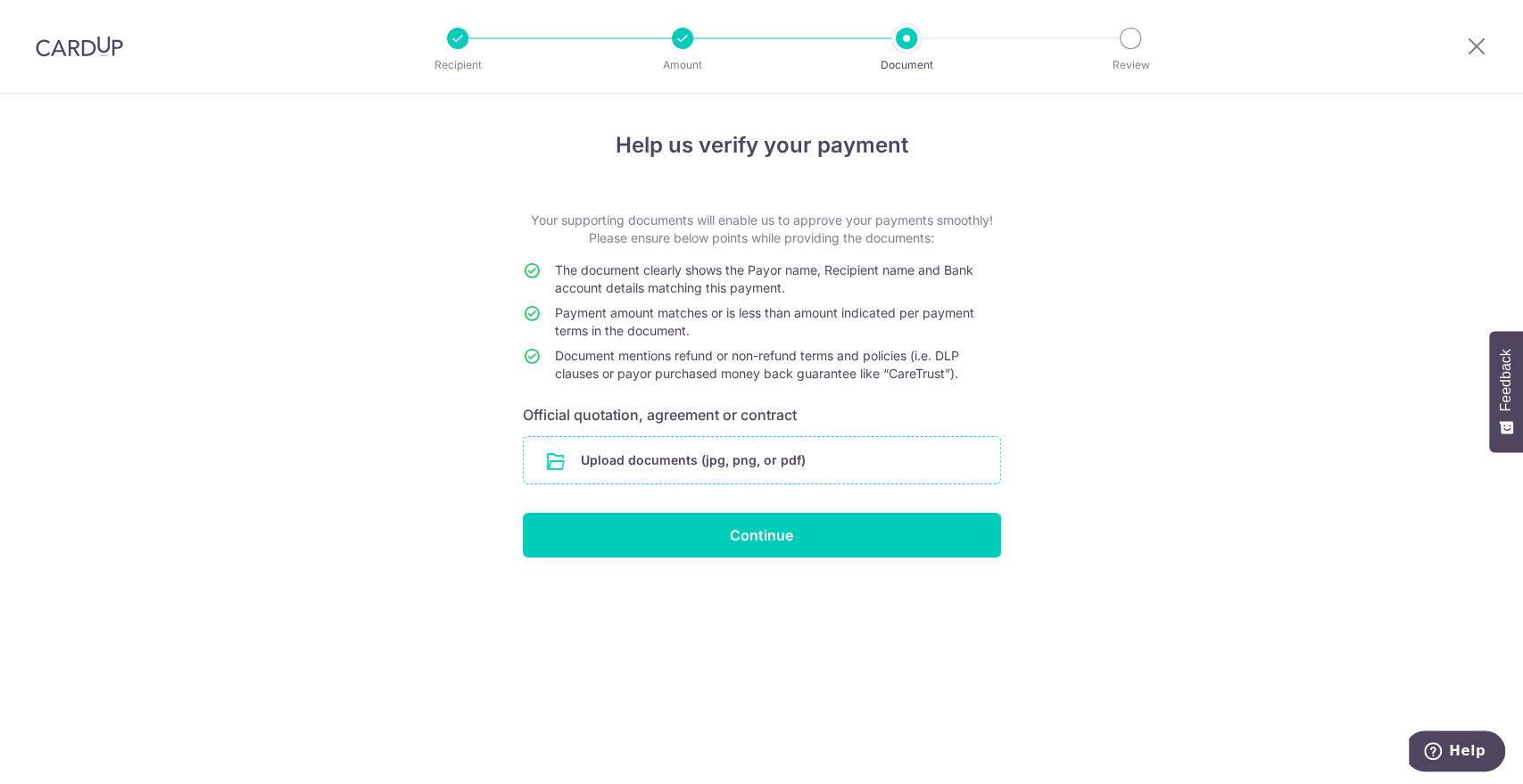
click at [678, 461] on input "file" at bounding box center [762, 460] width 476 height 46
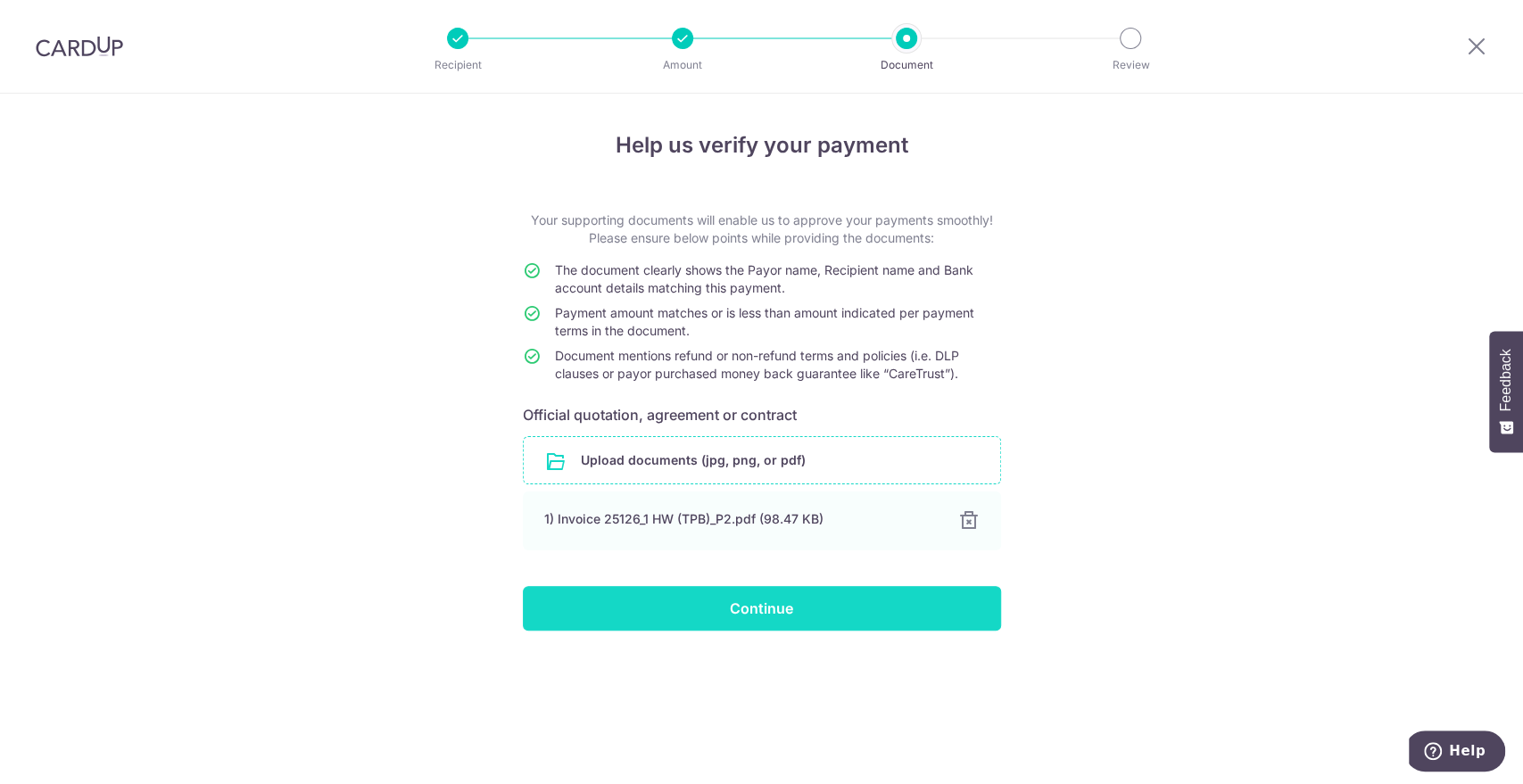
click at [773, 610] on input "Continue" at bounding box center [762, 608] width 478 height 44
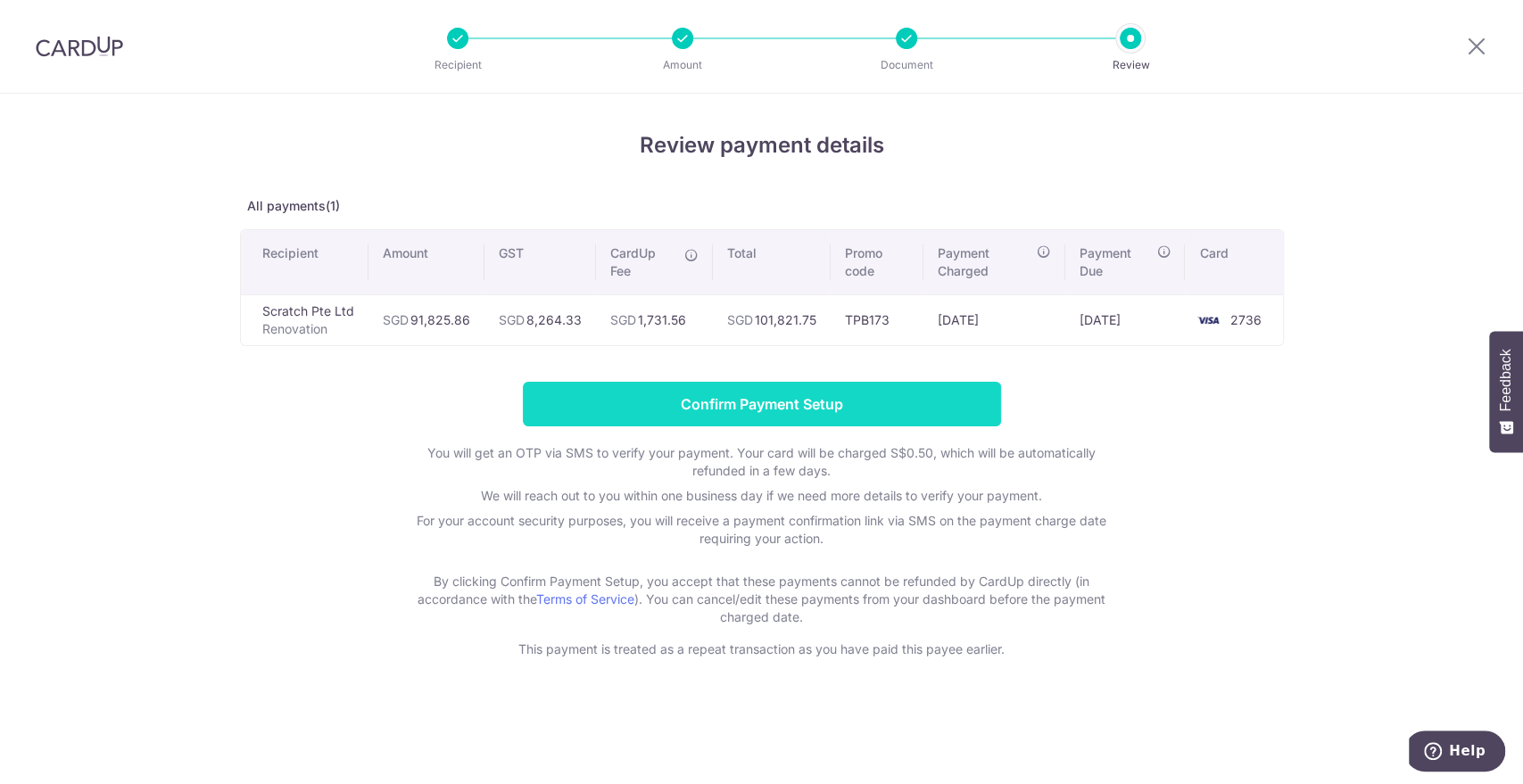
click at [739, 400] on input "Confirm Payment Setup" at bounding box center [762, 404] width 478 height 44
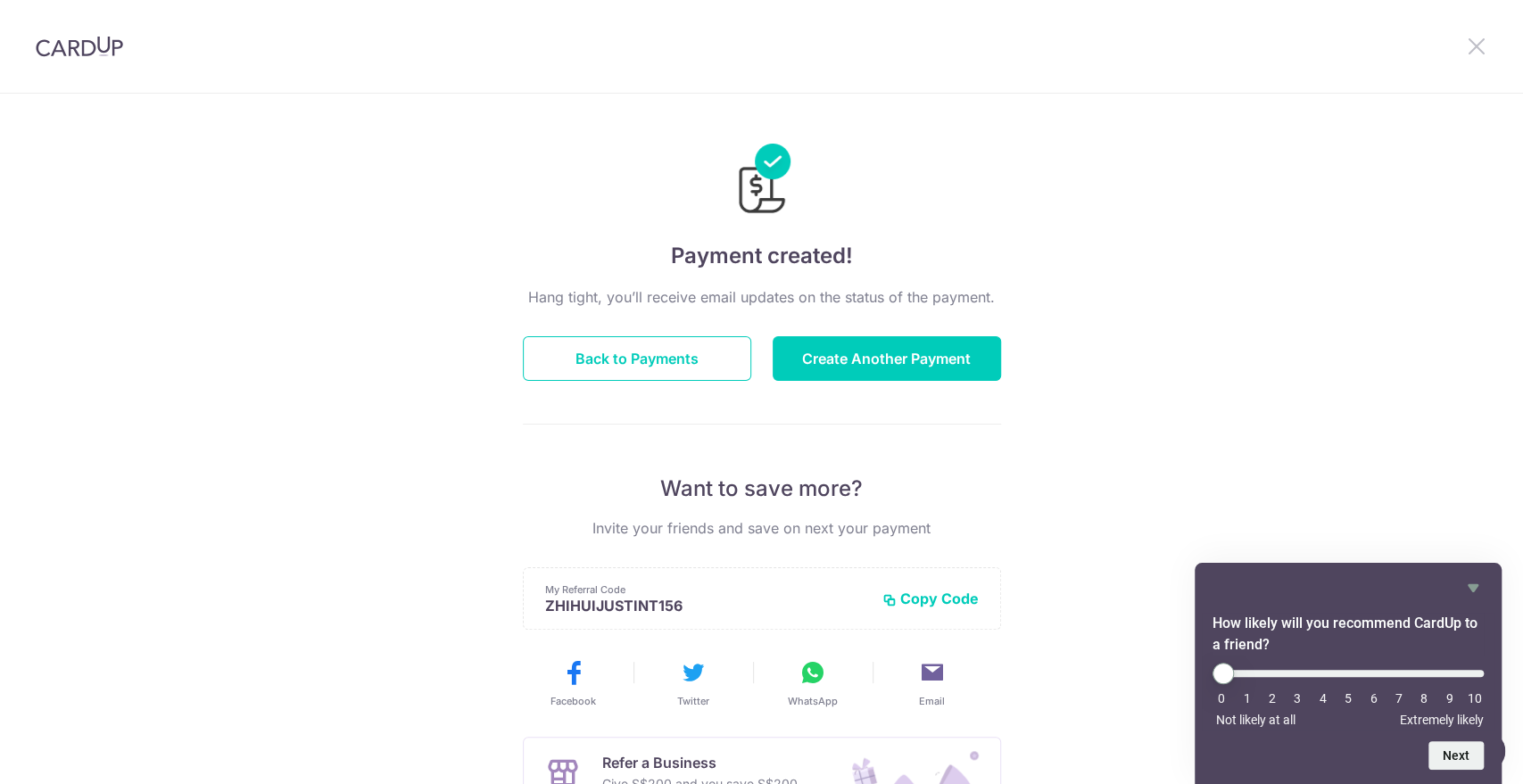
click at [1476, 37] on icon at bounding box center [1476, 45] width 21 height 22
